Goal: Task Accomplishment & Management: Use online tool/utility

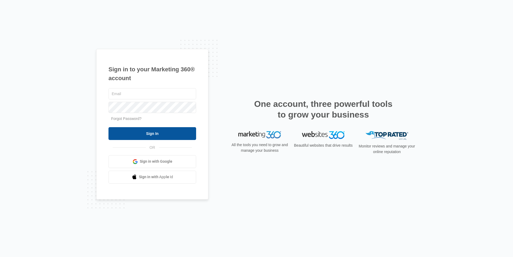
type input "[EMAIL_ADDRESS][PERSON_NAME][DOMAIN_NAME]"
click at [150, 137] on input "Sign In" at bounding box center [153, 133] width 88 height 13
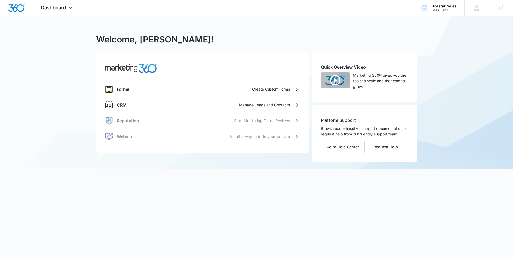
click at [57, 11] on div "Dashboard Apps Reputation Websites Forms CRM Files Settings" at bounding box center [57, 8] width 49 height 16
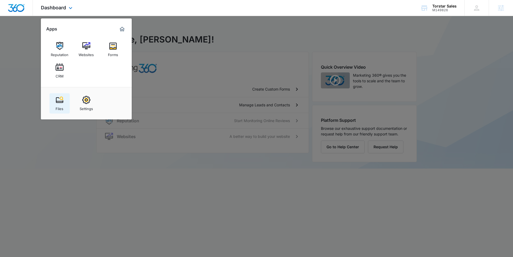
click at [56, 103] on img at bounding box center [60, 100] width 8 height 8
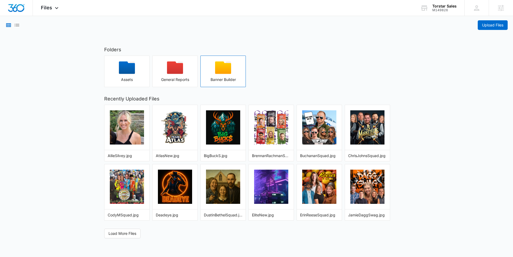
click at [228, 68] on icon "button" at bounding box center [223, 67] width 16 height 13
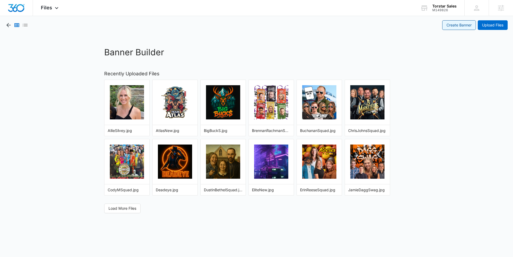
click at [460, 26] on link "Create Banner" at bounding box center [459, 25] width 34 height 10
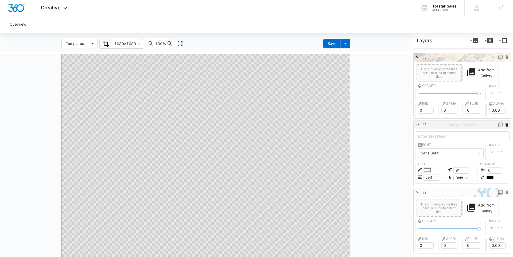
click at [506, 125] on icon at bounding box center [507, 125] width 3 height 4
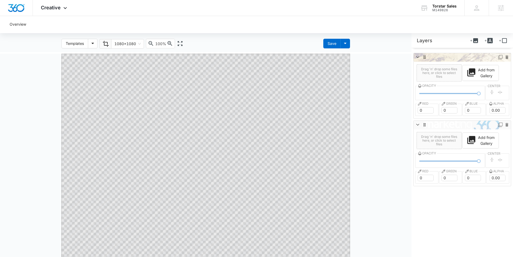
click at [506, 125] on icon at bounding box center [507, 125] width 3 height 4
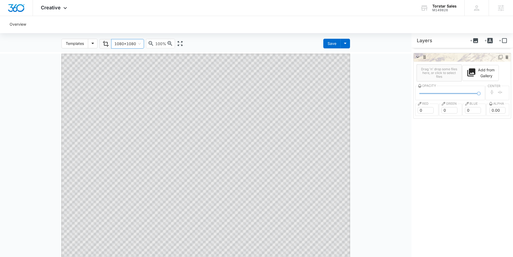
click at [126, 43] on span "1080x1080" at bounding box center [127, 43] width 26 height 9
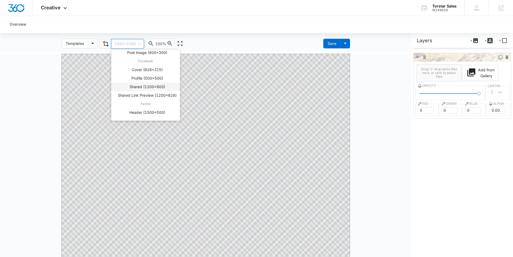
scroll to position [53, 0]
click at [151, 75] on div "Profile (500x500)" at bounding box center [145, 79] width 68 height 9
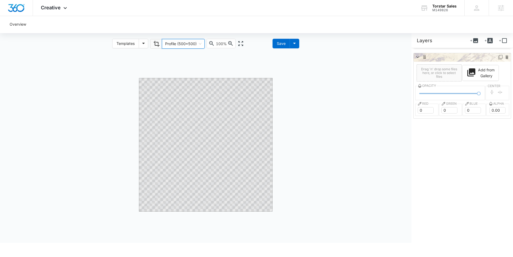
click at [193, 42] on span "Profile (500x500)" at bounding box center [183, 43] width 36 height 9
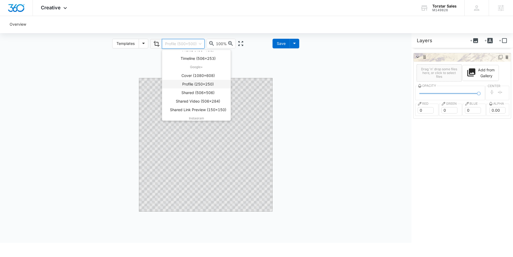
scroll to position [202, 0]
click at [190, 67] on div "Shared (1080x1080)" at bounding box center [198, 67] width 59 height 6
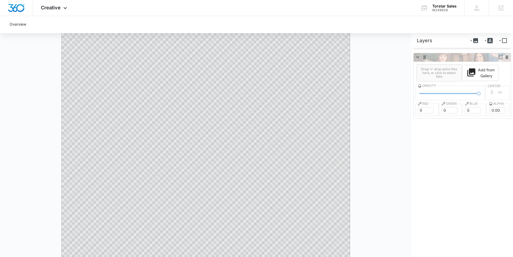
scroll to position [0, 0]
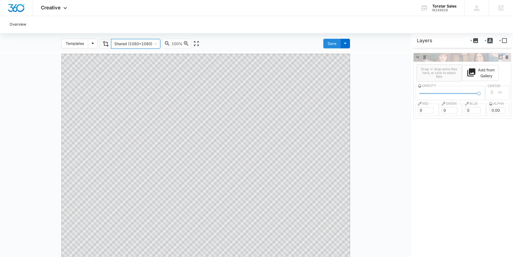
click at [330, 41] on div "Save" at bounding box center [332, 44] width 9 height 6
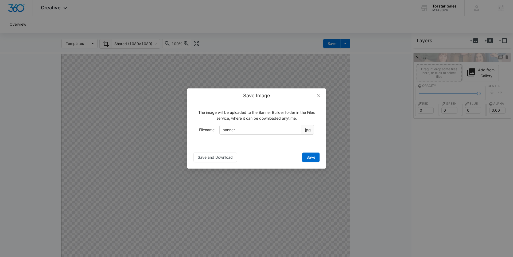
drag, startPoint x: 242, startPoint y: 131, endPoint x: 160, endPoint y: 115, distance: 84.0
click at [162, 115] on div "Save Image The image will be uploaded to the Banner Builder folder in the Files…" at bounding box center [256, 128] width 513 height 257
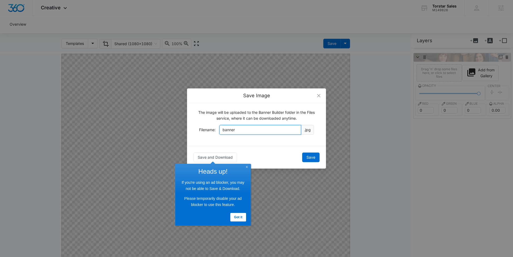
click at [228, 130] on input "banner" at bounding box center [260, 130] width 82 height 10
type input "CarleeSquad"
click at [310, 159] on span "Save" at bounding box center [311, 158] width 9 height 6
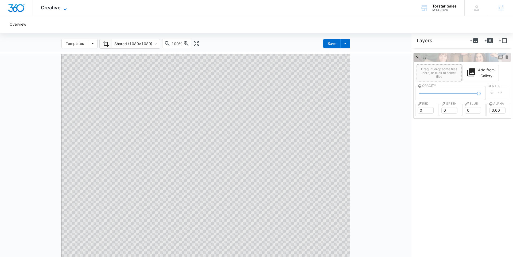
click at [57, 7] on span "Creative" at bounding box center [51, 8] width 20 height 6
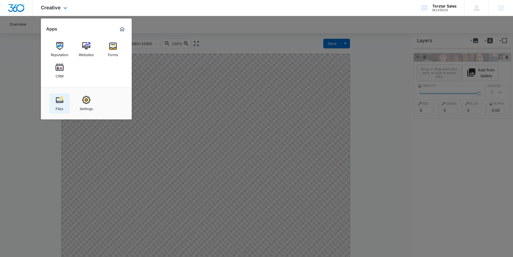
click at [58, 101] on img at bounding box center [60, 100] width 8 height 8
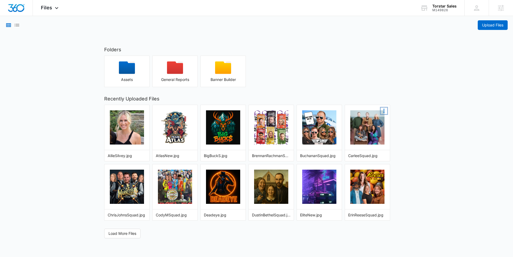
click at [383, 112] on icon "More Options" at bounding box center [384, 111] width 6 height 6
click at [370, 120] on button "Copy Shareable Link" at bounding box center [366, 119] width 43 height 7
